Goal: Browse casually: Explore the website without a specific task or goal

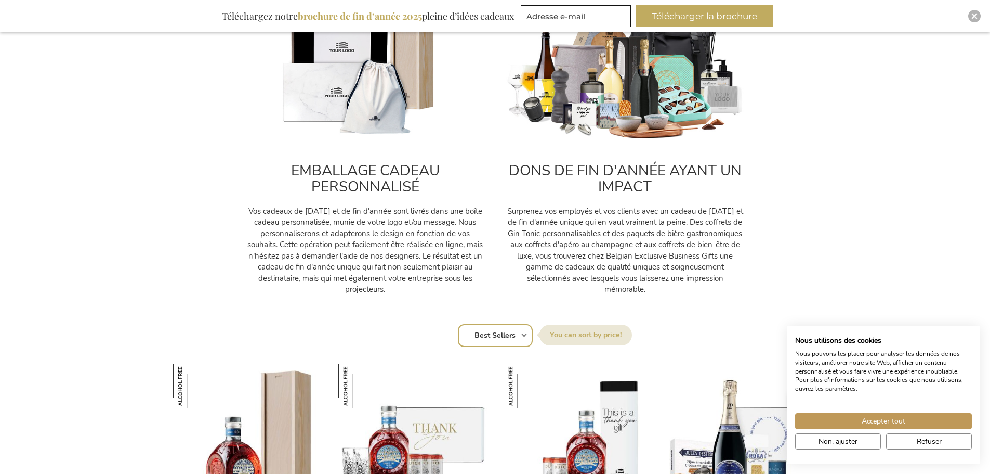
scroll to position [416, 0]
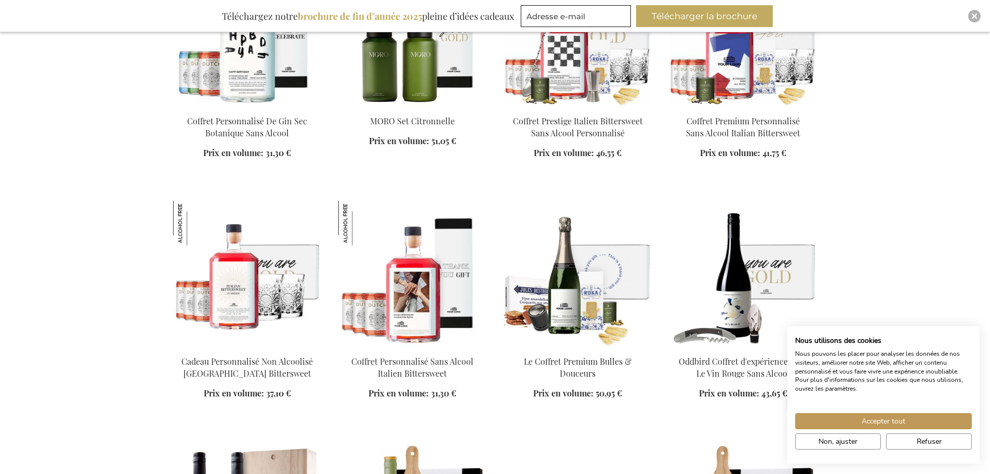
scroll to position [2131, 0]
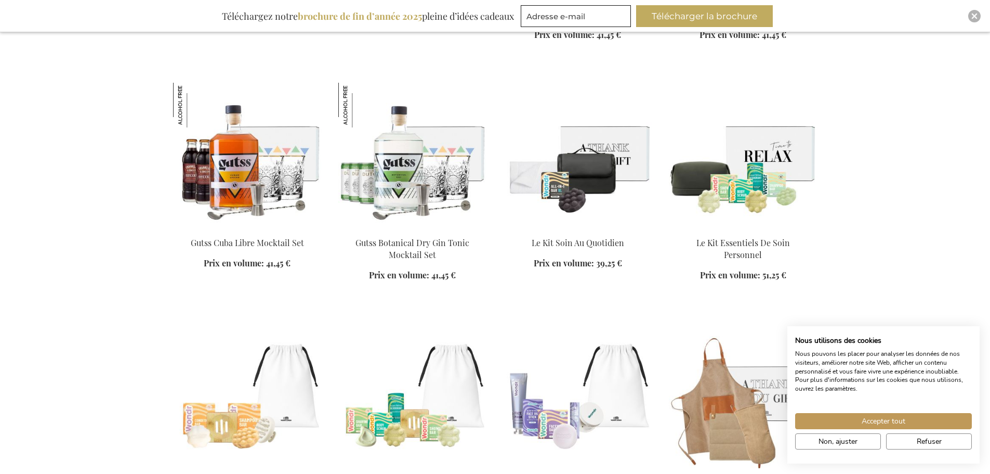
scroll to position [3535, 0]
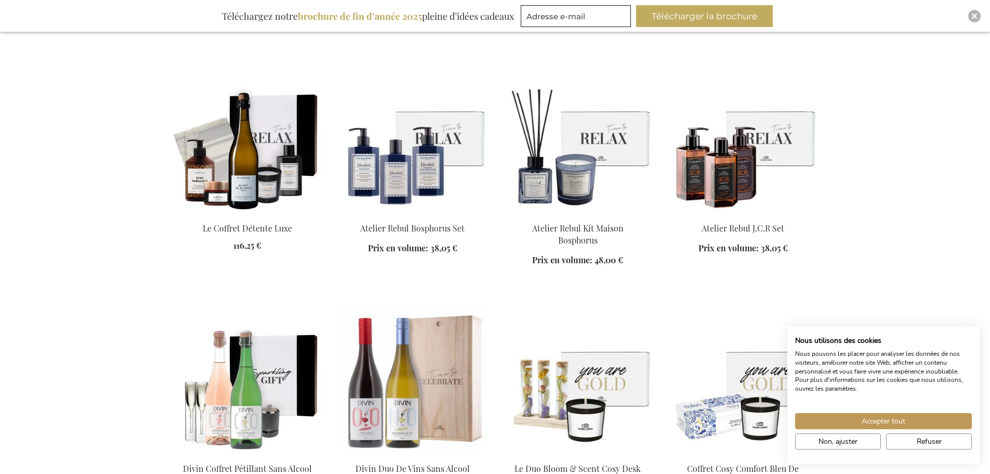
scroll to position [3795, 0]
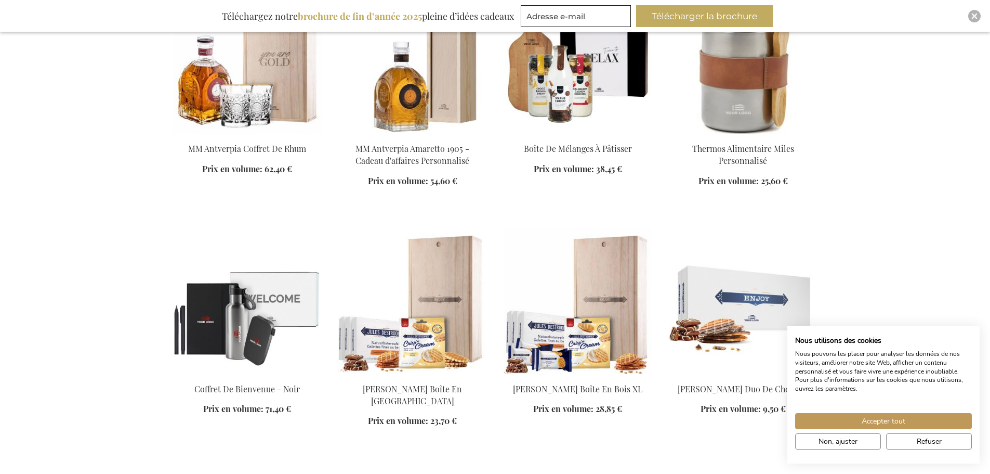
scroll to position [4939, 0]
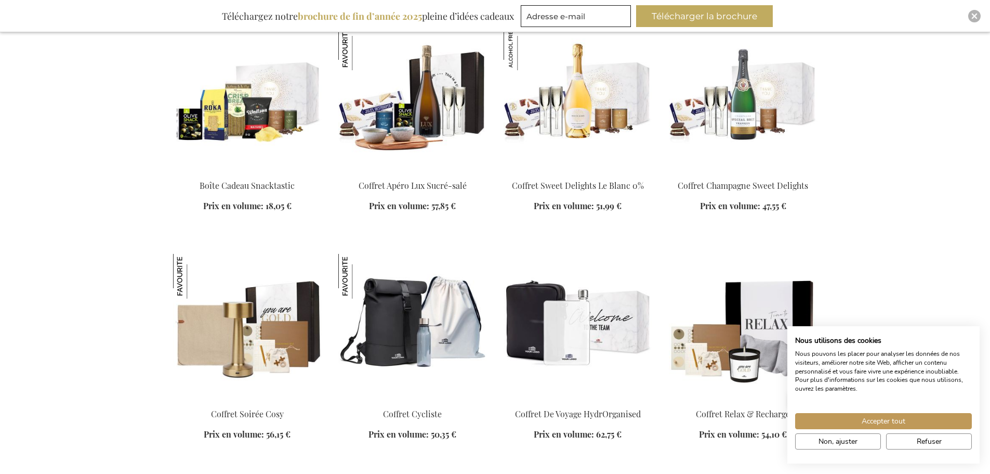
scroll to position [6186, 0]
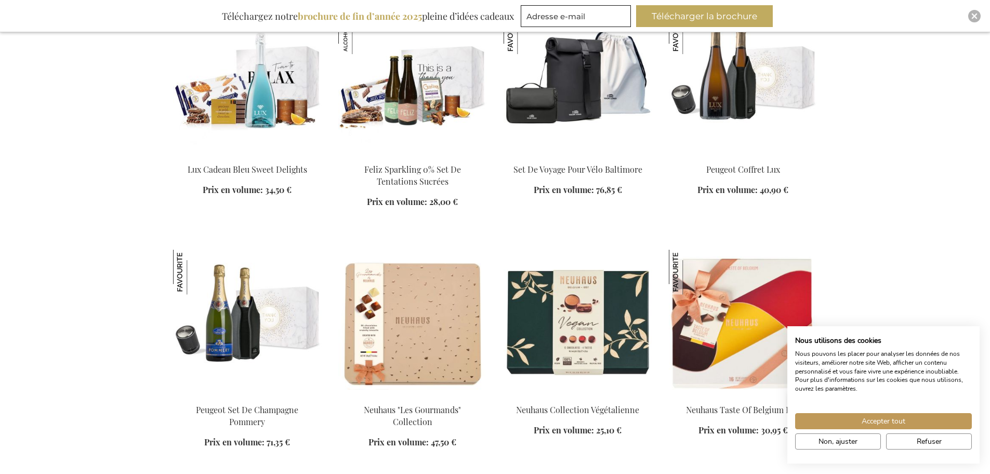
scroll to position [7226, 0]
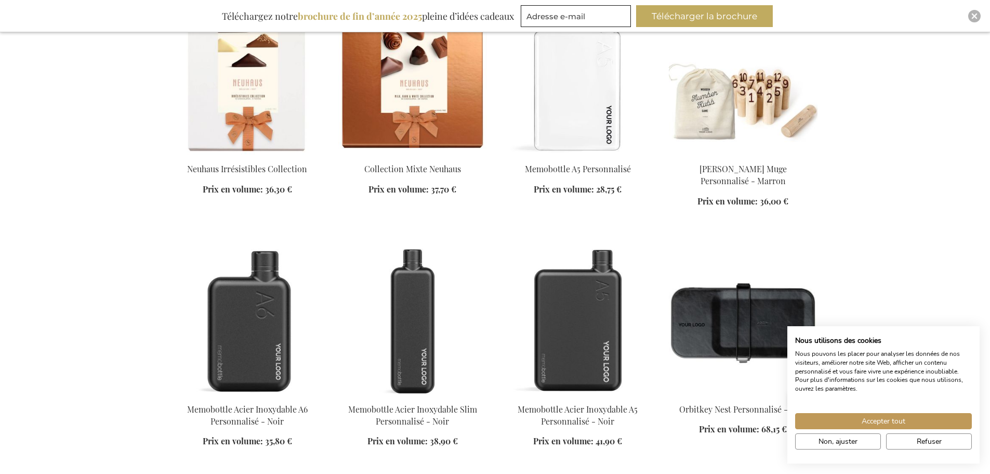
scroll to position [7954, 0]
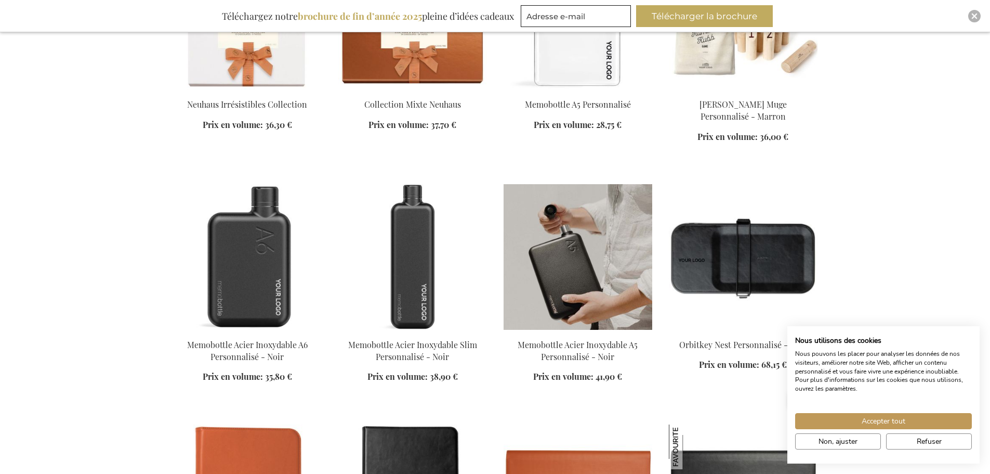
scroll to position [7746, 0]
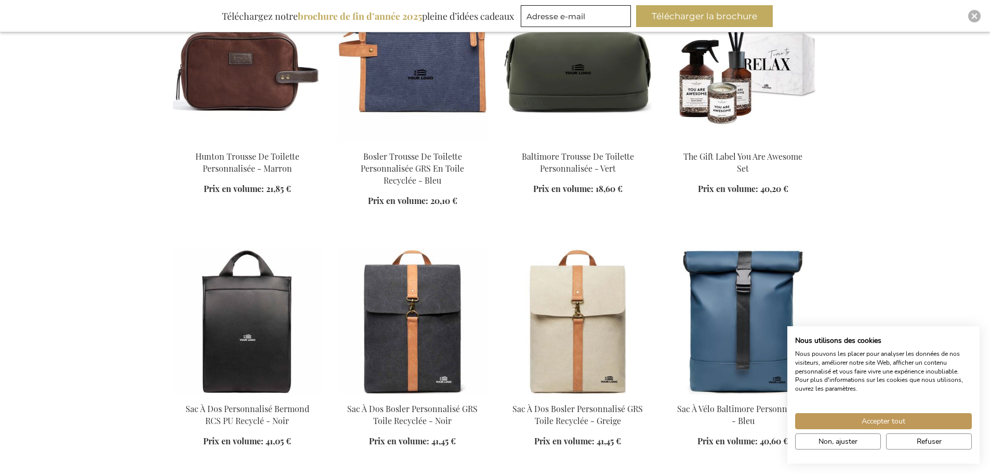
scroll to position [9149, 0]
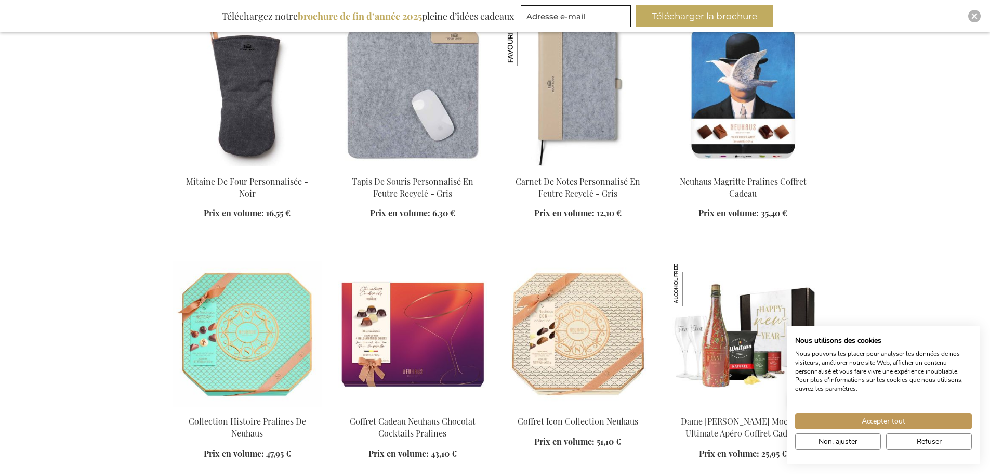
scroll to position [10033, 0]
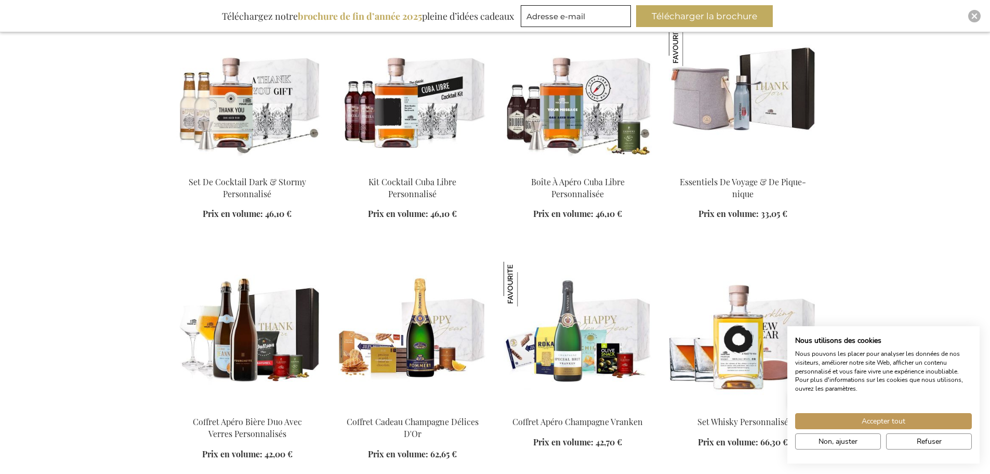
scroll to position [11541, 0]
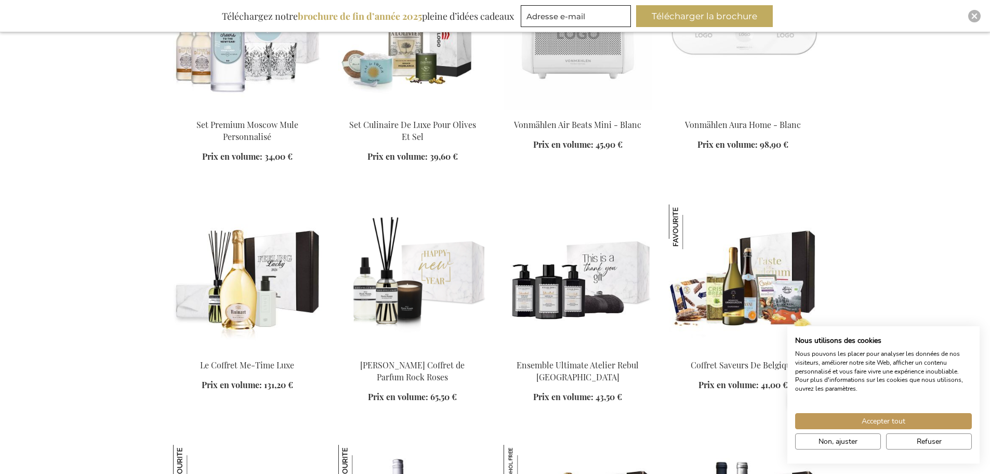
scroll to position [12373, 0]
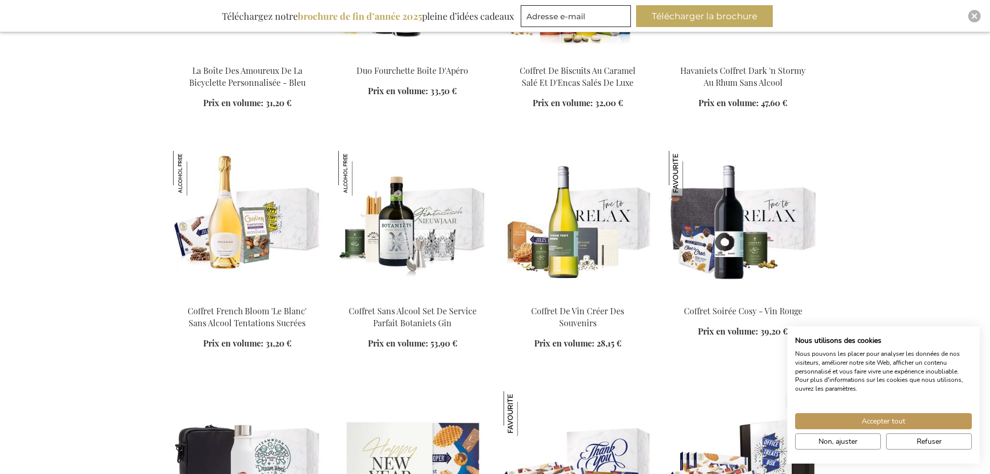
scroll to position [13308, 0]
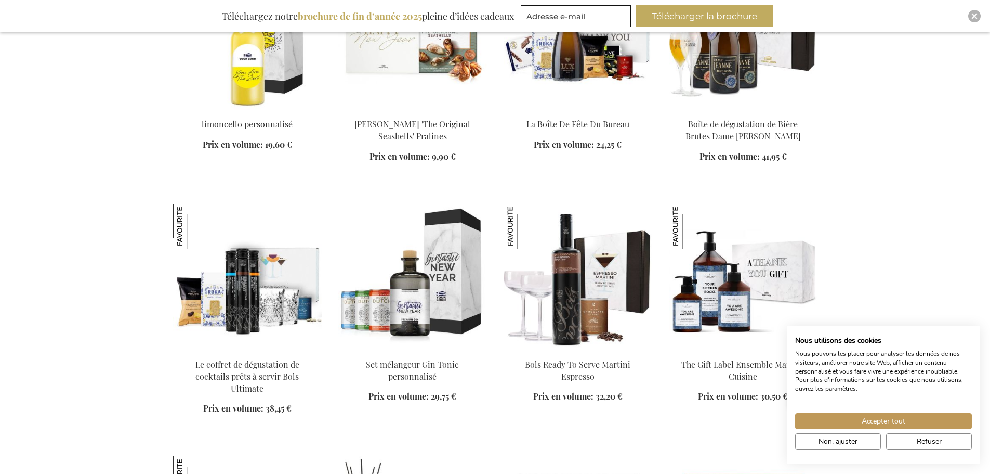
scroll to position [15180, 0]
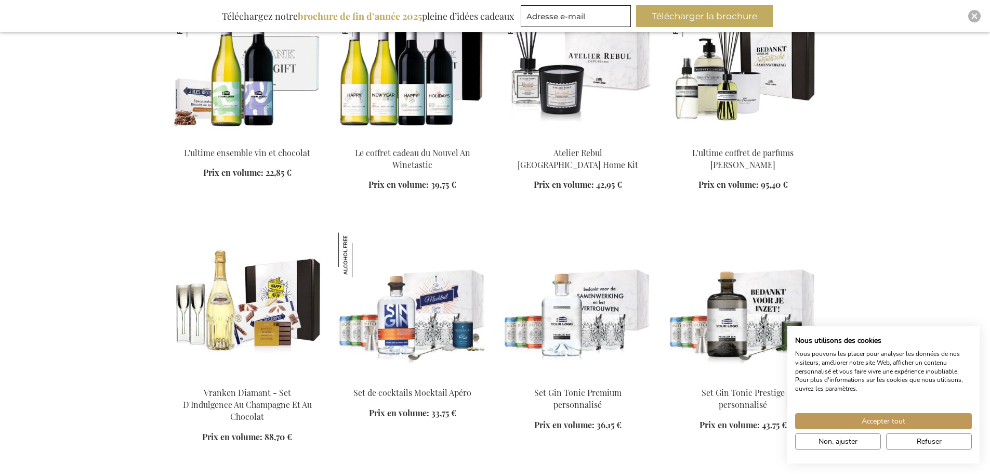
scroll to position [15731, 0]
